Goal: Use online tool/utility: Use online tool/utility

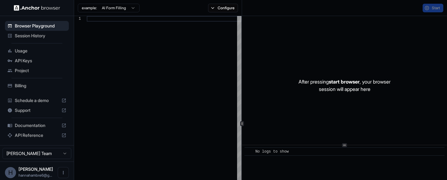
type textarea "**********"
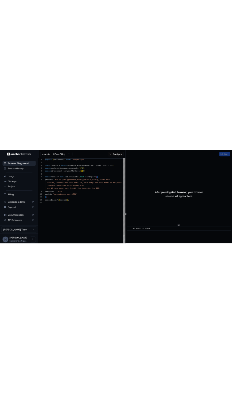
scroll to position [39, 0]
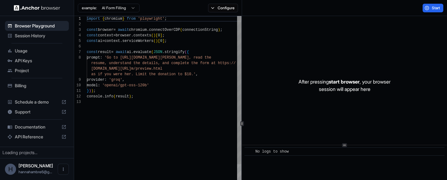
scroll to position [39, 0]
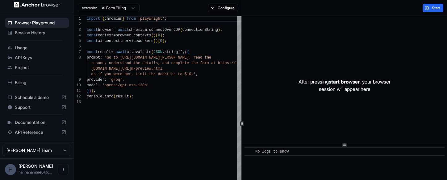
scroll to position [3, 0]
click at [64, 147] on button "[PERSON_NAME] Team" at bounding box center [36, 150] width 69 height 11
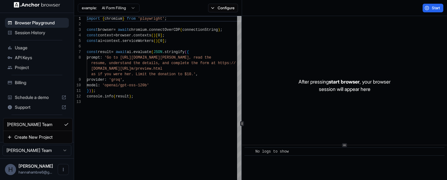
click at [47, 83] on html "Browser Playground Session History Usage API Keys Project Billing Schedule a de…" at bounding box center [223, 90] width 447 height 180
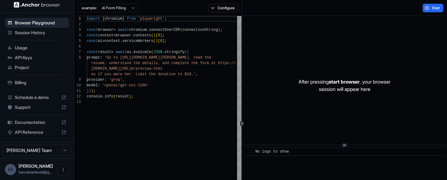
click at [53, 3] on img at bounding box center [37, 5] width 46 height 6
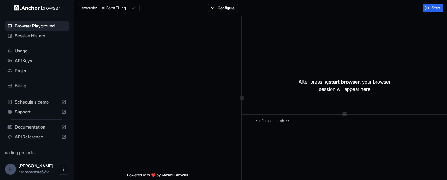
click at [229, 12] on button "Configure" at bounding box center [223, 8] width 30 height 9
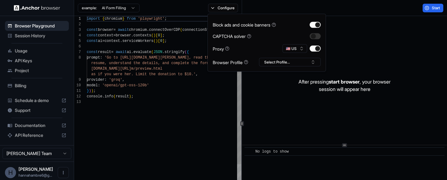
scroll to position [39, 0]
click at [317, 25] on button "button" at bounding box center [315, 25] width 11 height 6
click at [310, 24] on button "button" at bounding box center [315, 25] width 11 height 6
click at [317, 26] on button "button" at bounding box center [315, 25] width 11 height 6
click at [319, 26] on button "button" at bounding box center [315, 25] width 11 height 6
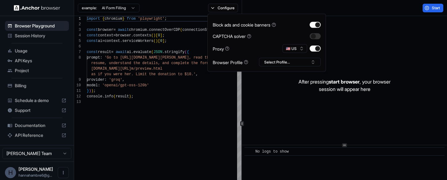
click at [319, 36] on button "button" at bounding box center [315, 36] width 11 height 6
click at [314, 61] on button "Select Profile..." at bounding box center [290, 62] width 62 height 9
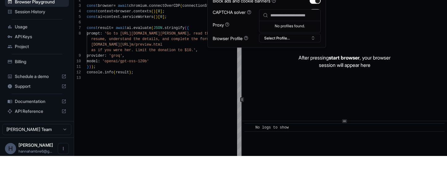
click at [381, 29] on div "After pressing start browser , your browser session will appear here" at bounding box center [344, 85] width 205 height 139
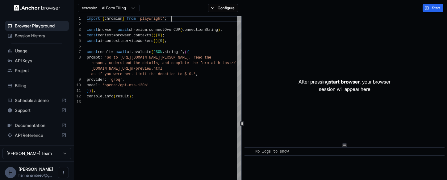
scroll to position [0, 0]
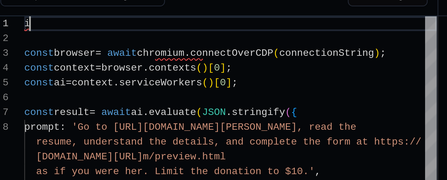
type textarea "**********"
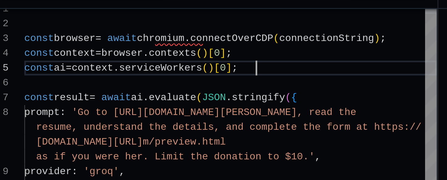
scroll to position [22, 0]
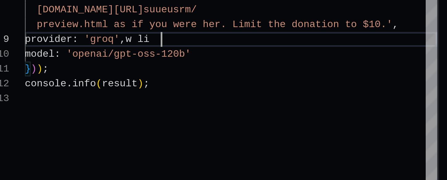
scroll to position [6, 0]
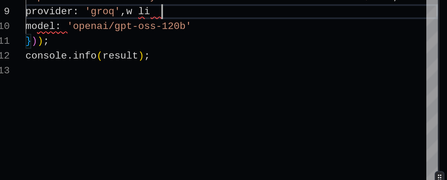
type textarea "**********"
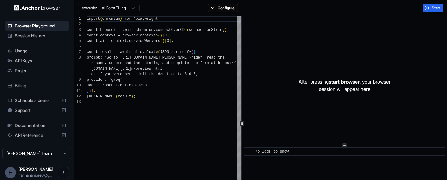
scroll to position [39, 0]
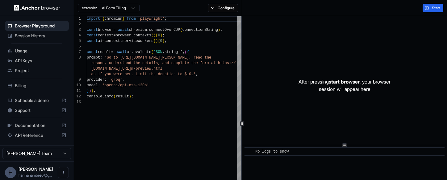
click at [113, 10] on button "example: AI Form Filling" at bounding box center [109, 8] width 62 height 9
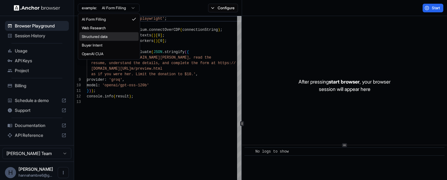
click at [115, 39] on div "Structured data" at bounding box center [108, 36] width 59 height 9
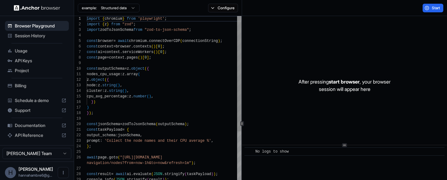
scroll to position [56, 0]
click at [117, 11] on button "example: Structured data" at bounding box center [109, 8] width 62 height 9
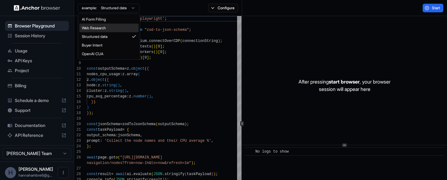
click at [114, 27] on div "Web Research" at bounding box center [108, 28] width 59 height 9
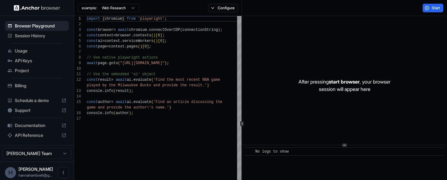
click at [214, 6] on button "Configure" at bounding box center [223, 8] width 30 height 9
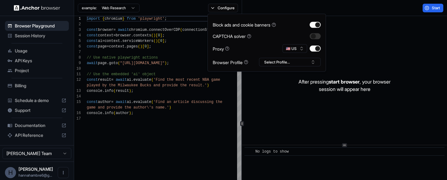
click at [319, 23] on button "button" at bounding box center [315, 25] width 11 height 6
click at [407, 56] on div "After pressing start browser , your browser session will appear here" at bounding box center [344, 85] width 205 height 139
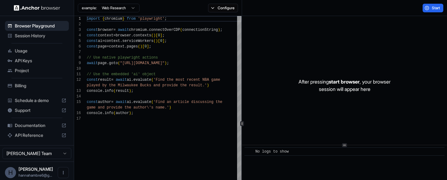
click at [435, 7] on span "Start" at bounding box center [436, 8] width 9 height 5
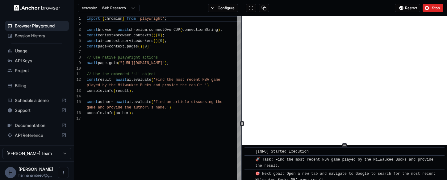
click at [233, 11] on button "Configure" at bounding box center [223, 8] width 30 height 9
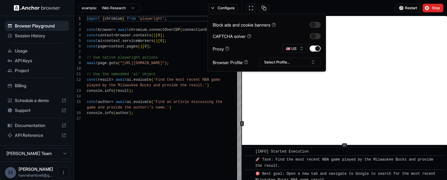
click at [318, 24] on button "button" at bounding box center [315, 25] width 11 height 6
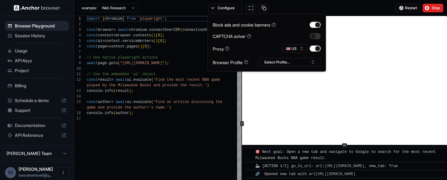
click at [297, 64] on button "Select Profile..." at bounding box center [290, 62] width 62 height 9
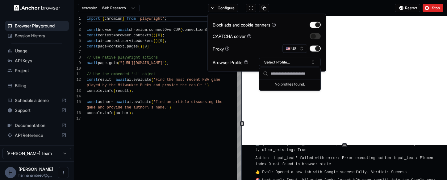
scroll to position [135, 0]
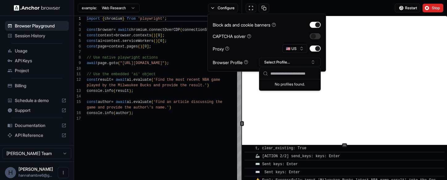
click at [297, 61] on button "Select Profile..." at bounding box center [290, 62] width 62 height 9
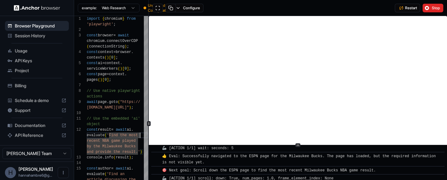
scroll to position [480, 0]
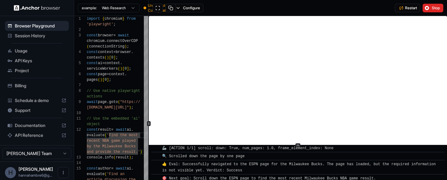
click at [155, 7] on button at bounding box center [158, 8] width 10 height 9
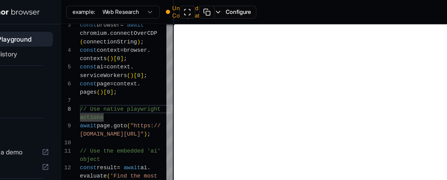
scroll to position [1282, 0]
click at [153, 6] on button at bounding box center [158, 8] width 10 height 9
click at [93, 10] on button "example: Web Research" at bounding box center [109, 8] width 62 height 9
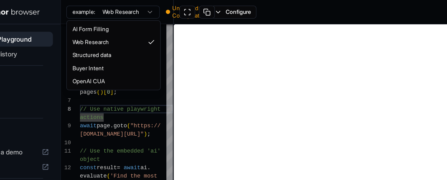
click at [94, 9] on html "Browser Playground Session History Usage API Keys Project Billing Schedule a de…" at bounding box center [223, 90] width 447 height 180
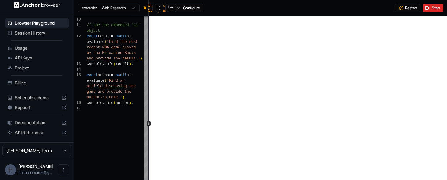
scroll to position [11, 0]
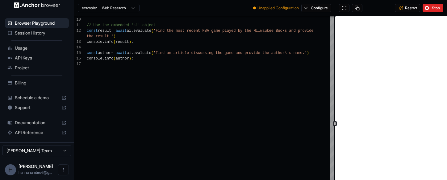
click at [330, 106] on div at bounding box center [332, 121] width 4 height 143
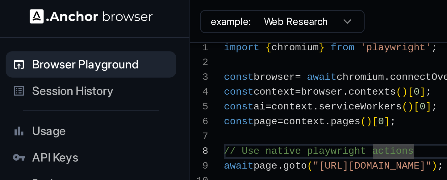
scroll to position [45, 0]
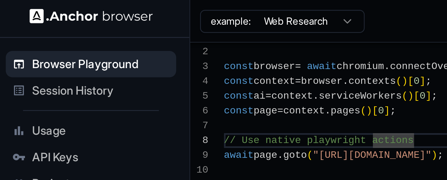
click at [21, 25] on span "Browser Playground" at bounding box center [41, 24] width 52 height 6
click at [15, 32] on span "Session History" at bounding box center [41, 34] width 52 height 6
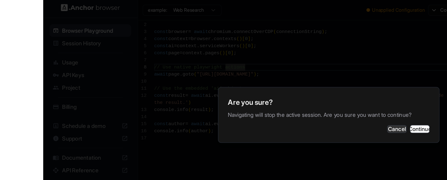
scroll to position [0, 0]
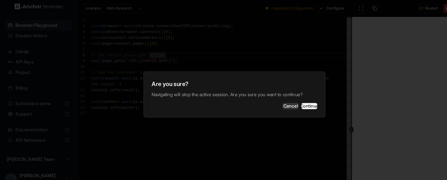
click at [269, 98] on button "Cancel" at bounding box center [276, 101] width 15 height 6
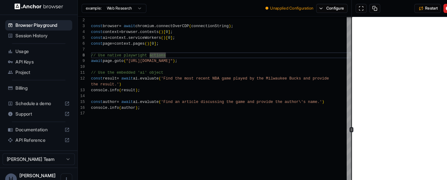
click at [16, 48] on span "Usage" at bounding box center [41, 49] width 52 height 6
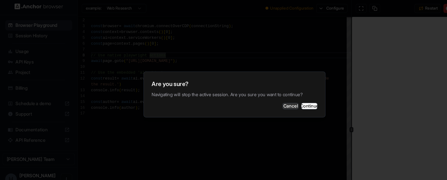
click at [269, 100] on button "Cancel" at bounding box center [276, 101] width 15 height 6
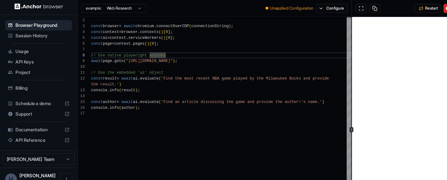
click at [262, 108] on div at bounding box center [211, 109] width 248 height 6
type textarea "**********"
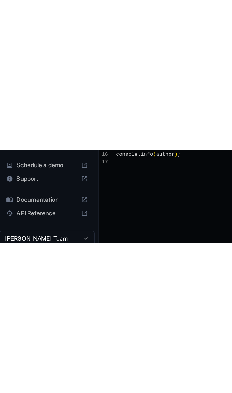
scroll to position [17, 0]
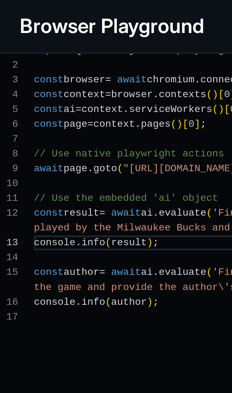
click at [21, 10] on h1 "Browser Playground" at bounding box center [41, 9] width 69 height 11
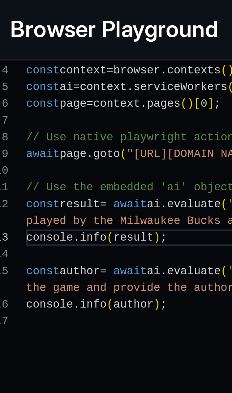
click at [26, 11] on h1 "Browser Playground" at bounding box center [41, 9] width 69 height 11
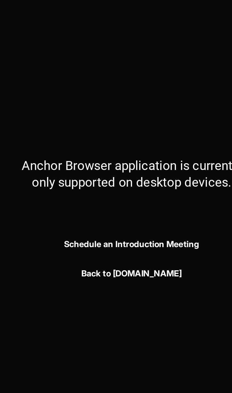
scroll to position [0, 0]
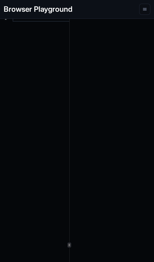
type textarea "**********"
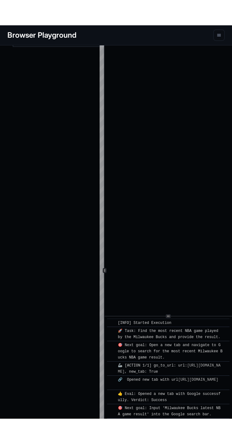
scroll to position [39, 0]
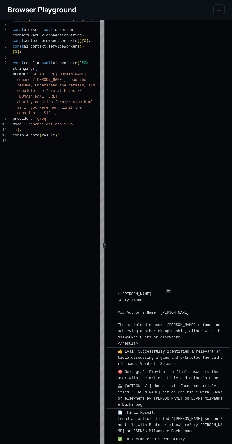
click at [212, 16] on div "Browser Playground" at bounding box center [116, 10] width 232 height 20
click at [213, 15] on span at bounding box center [218, 9] width 11 height 11
click at [218, 6] on button "menu" at bounding box center [218, 9] width 11 height 11
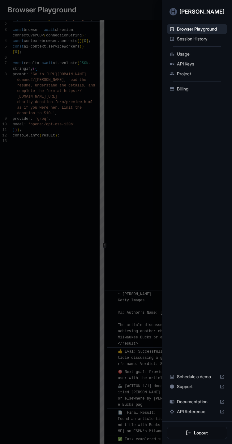
click at [218, 0] on div "H Hannah Ambre" at bounding box center [197, 9] width 70 height 19
click at [191, 41] on span "Session History" at bounding box center [201, 39] width 48 height 6
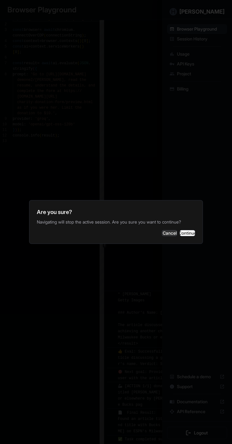
click at [185, 180] on button "Continue" at bounding box center [186, 233] width 15 height 6
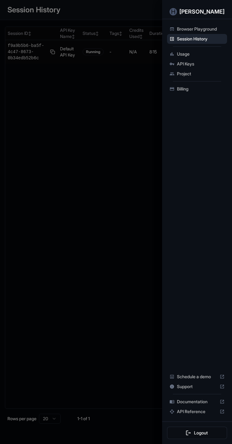
click at [183, 31] on span "Browser Playground" at bounding box center [201, 29] width 48 height 6
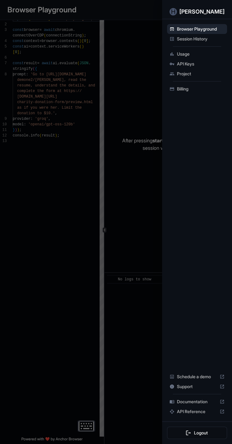
type textarea "**********"
click at [214, 180] on span "API Reference" at bounding box center [197, 412] width 40 height 6
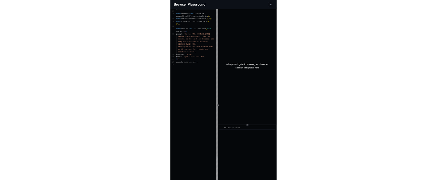
scroll to position [39, 0]
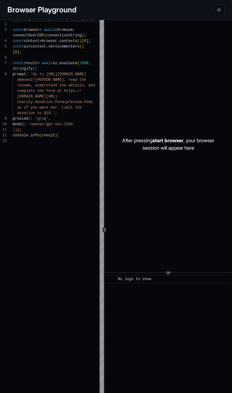
click at [167, 142] on span "start browser" at bounding box center [167, 140] width 31 height 6
click at [165, 136] on div "After pressing start browser , your browser session will appear here" at bounding box center [167, 144] width 127 height 256
click at [170, 144] on p "After pressing start browser , your browser session will appear here" at bounding box center [168, 144] width 92 height 15
click at [172, 133] on div "After pressing start browser , your browser session will appear here" at bounding box center [167, 144] width 127 height 256
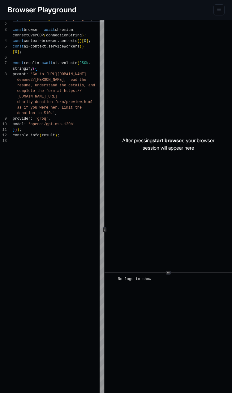
click at [170, 133] on div "After pressing start browser , your browser session will appear here" at bounding box center [167, 144] width 127 height 256
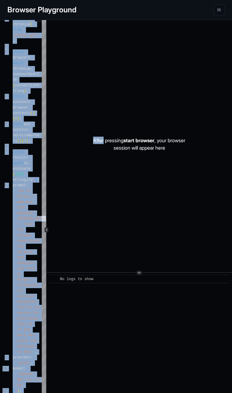
click at [99, 147] on p "After pressing start browser , your browser session will appear here" at bounding box center [139, 144] width 92 height 15
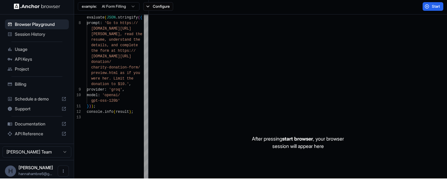
scroll to position [50, 0]
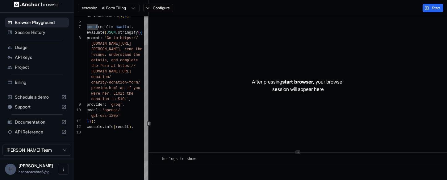
scroll to position [3, 0]
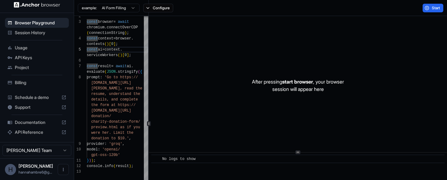
click at [433, 6] on span "Start" at bounding box center [436, 8] width 9 height 5
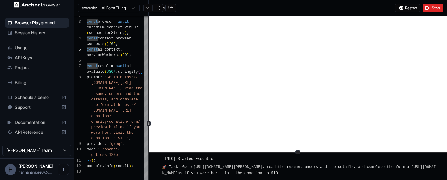
click at [111, 12] on button "example: AI Form Filling" at bounding box center [109, 8] width 62 height 9
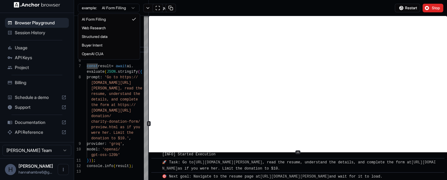
scroll to position [13, 0]
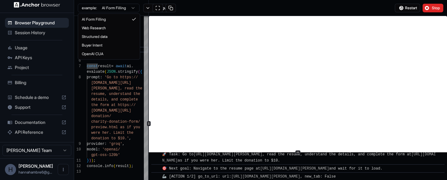
click at [321, 24] on html "Browser Playground Session History Usage API Keys Project Billing Schedule a de…" at bounding box center [223, 90] width 447 height 180
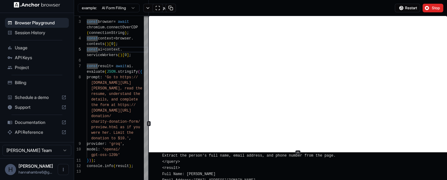
scroll to position [185, 0]
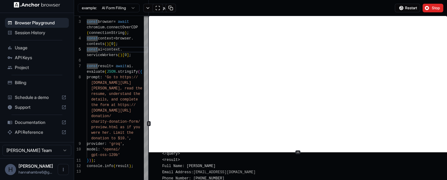
click at [136, 11] on button "example: AI Form Filling" at bounding box center [109, 8] width 62 height 9
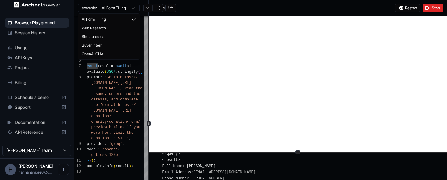
click at [140, 13] on html "Browser Playground Session History Usage API Keys Project Billing Schedule a de…" at bounding box center [223, 90] width 447 height 180
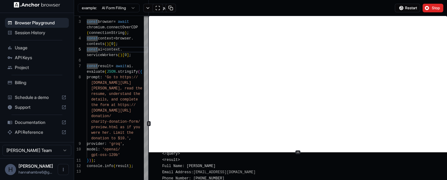
click at [138, 10] on button "example: AI Form Filling" at bounding box center [109, 8] width 62 height 9
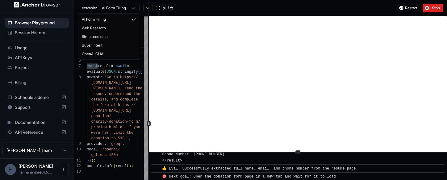
click at [143, 10] on html "Browser Playground Session History Usage API Keys Project Billing Schedule a de…" at bounding box center [223, 90] width 447 height 180
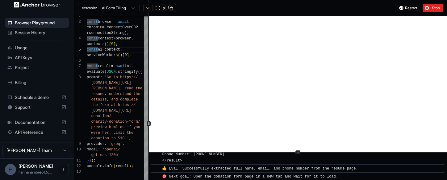
click at [146, 10] on button "Configure" at bounding box center [158, 8] width 30 height 9
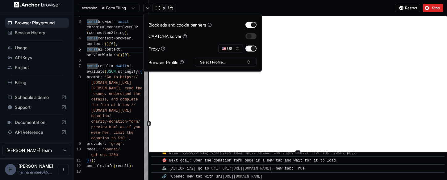
scroll to position [233, 0]
click at [256, 48] on button "button" at bounding box center [251, 49] width 11 height 6
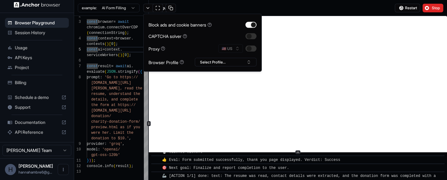
scroll to position [330, 0]
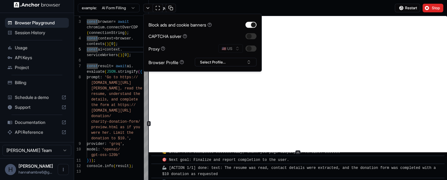
click at [109, 10] on button "example: AI Form Filling" at bounding box center [109, 8] width 62 height 9
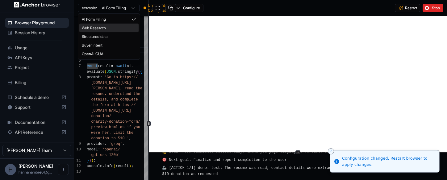
click at [90, 28] on span "Web Research" at bounding box center [94, 28] width 24 height 5
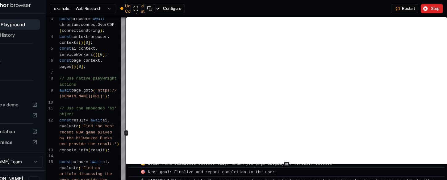
scroll to position [0, 0]
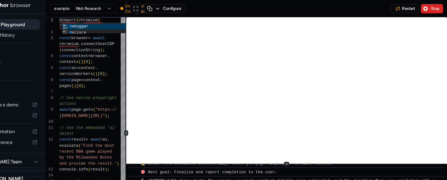
type textarea "**********"
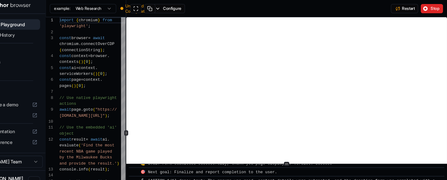
click at [296, 151] on icon at bounding box center [297, 152] width 3 height 3
